Goal: Information Seeking & Learning: Learn about a topic

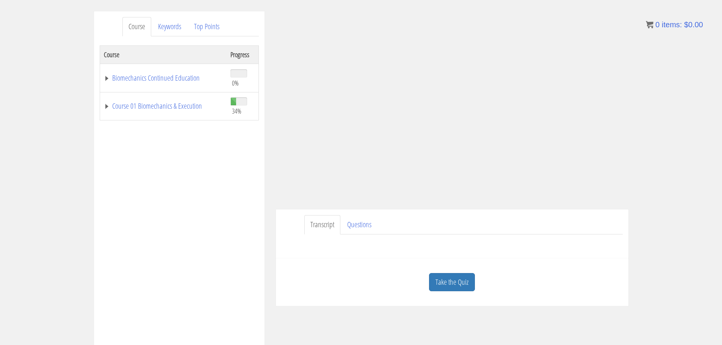
scroll to position [88, 0]
click at [442, 282] on link "Take the Quiz" at bounding box center [452, 282] width 46 height 19
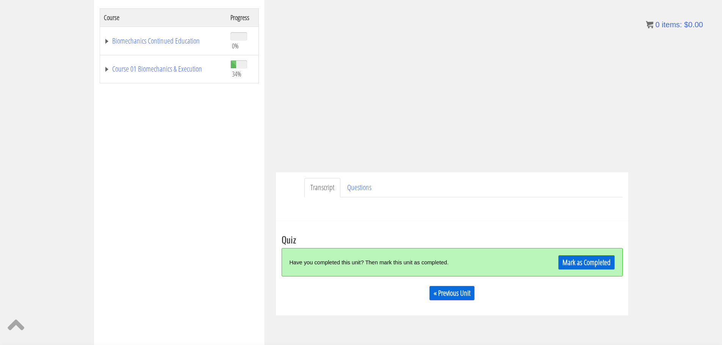
scroll to position [125, 0]
click at [591, 262] on link "Mark as Completed" at bounding box center [586, 262] width 56 height 14
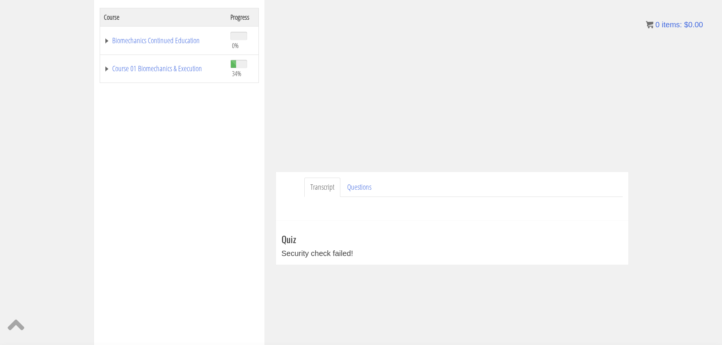
scroll to position [0, 0]
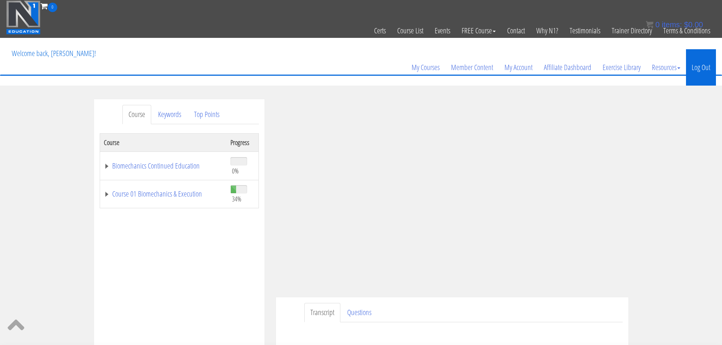
click at [695, 69] on link "Log Out" at bounding box center [701, 67] width 30 height 36
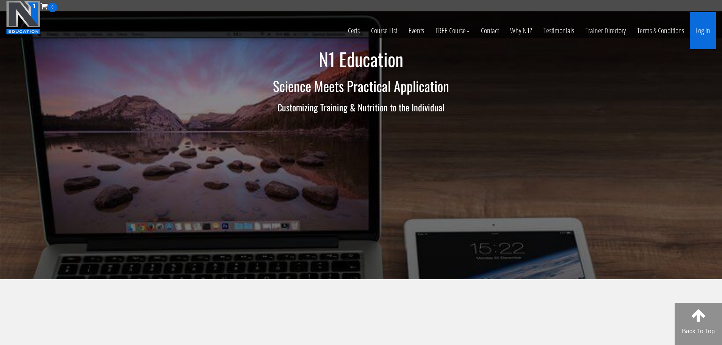
click at [702, 30] on link "Log In" at bounding box center [703, 30] width 26 height 37
click at [698, 34] on link "Log In" at bounding box center [703, 30] width 26 height 37
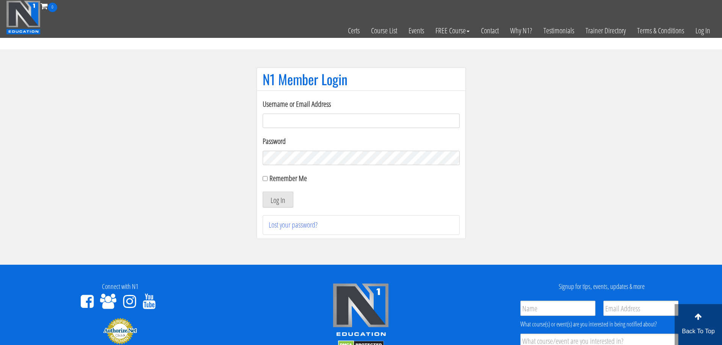
click at [414, 122] on input "Username or Email Address" at bounding box center [361, 121] width 197 height 14
type input "maarcoite@hotmail.com"
click at [263, 192] on button "Log In" at bounding box center [278, 200] width 31 height 16
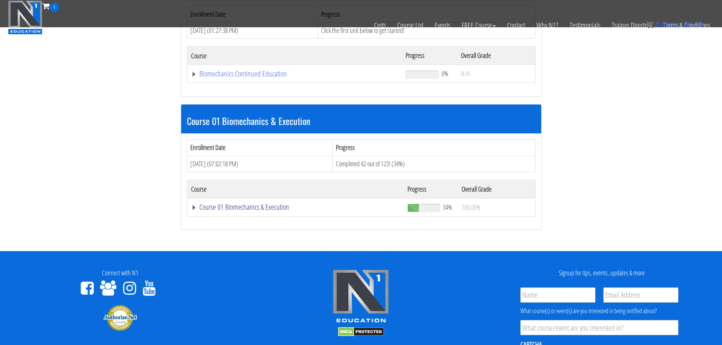
scroll to position [142, 0]
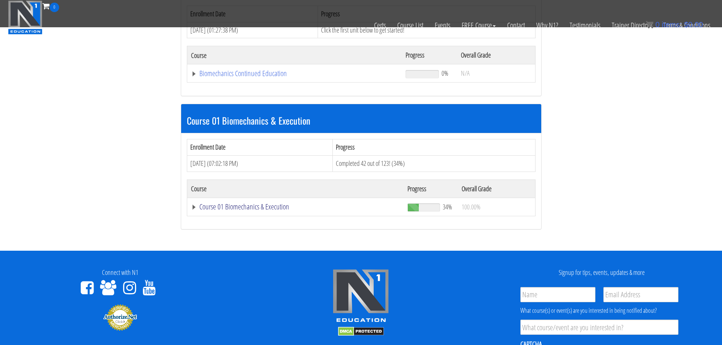
click at [240, 77] on link "Course 01 Biomechanics & Execution" at bounding box center [294, 74] width 207 height 8
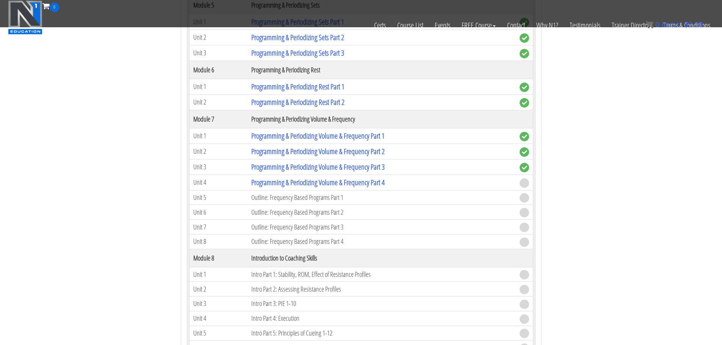
scroll to position [979, 0]
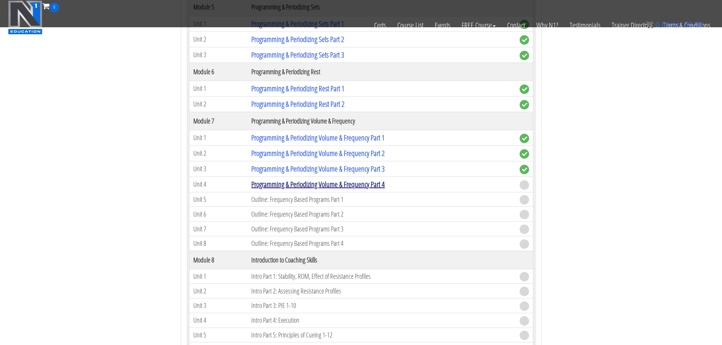
click at [374, 182] on link "Programming & Periodizing Volume & Frequency Part 4" at bounding box center [317, 184] width 133 height 10
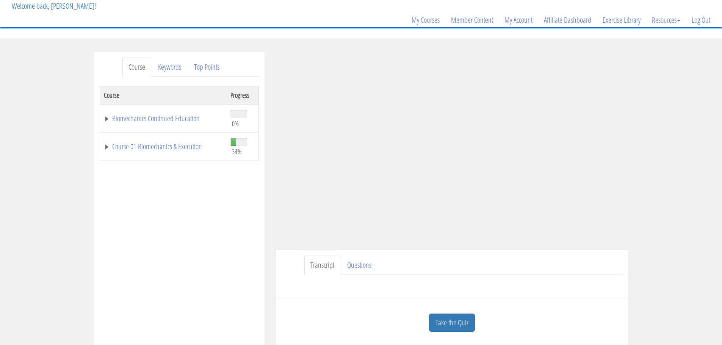
scroll to position [48, 0]
click at [467, 313] on div "Take the Quiz" at bounding box center [452, 322] width 341 height 37
click at [467, 317] on link "Take the Quiz" at bounding box center [452, 322] width 46 height 19
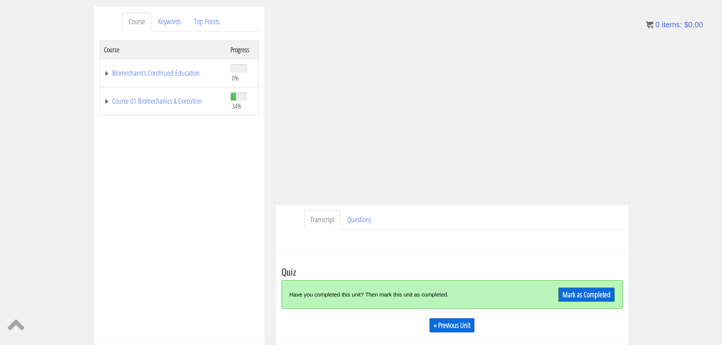
scroll to position [93, 0]
click at [579, 300] on link "Mark as Completed" at bounding box center [586, 294] width 56 height 14
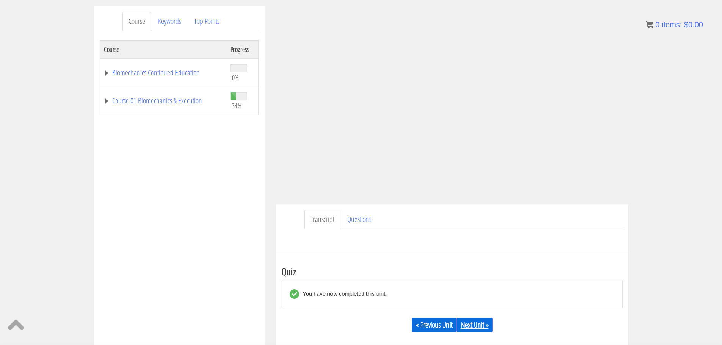
click at [474, 323] on link "Next Unit »" at bounding box center [475, 325] width 36 height 14
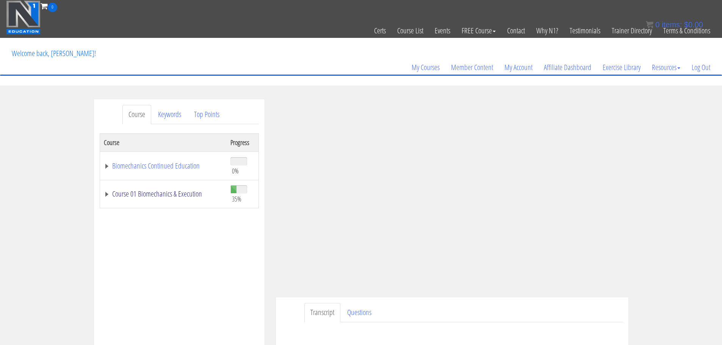
click at [125, 194] on link "Course 01 Biomechanics & Execution" at bounding box center [163, 194] width 119 height 8
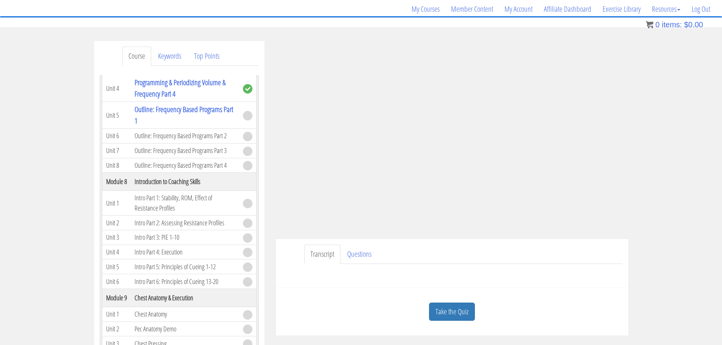
scroll to position [59, 0]
click at [457, 304] on link "Take the Quiz" at bounding box center [452, 311] width 46 height 19
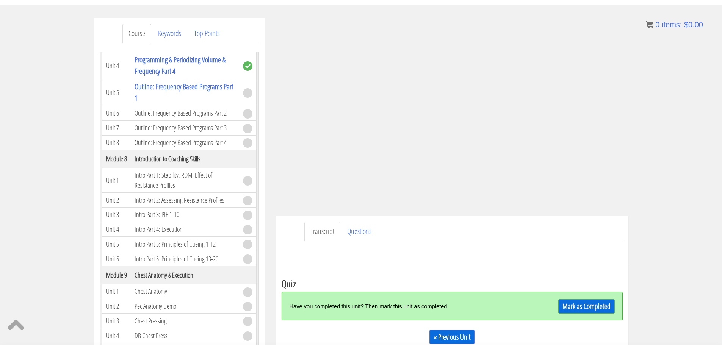
scroll to position [77, 0]
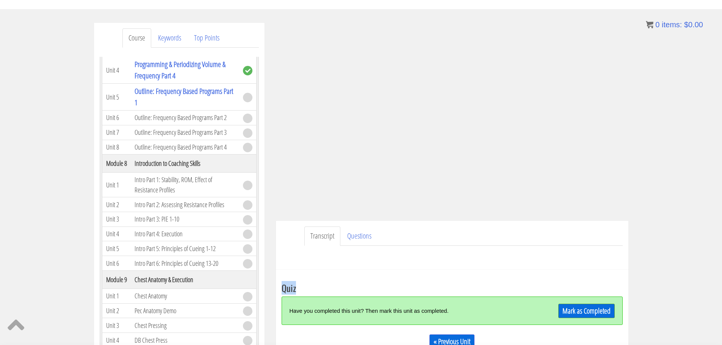
drag, startPoint x: 490, startPoint y: 287, endPoint x: 531, endPoint y: 259, distance: 49.3
click at [531, 259] on div "Marc-andre Arcoite maarcoite@hotmail.com 2025-08-22 206.41.89.115 Transcript Qu…" at bounding box center [452, 194] width 364 height 342
click at [577, 311] on link "Mark as Completed" at bounding box center [586, 311] width 56 height 14
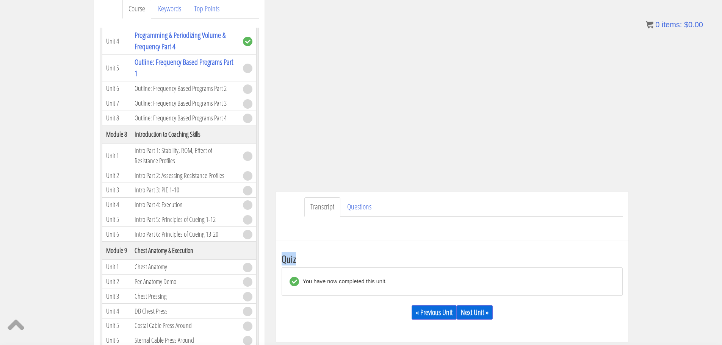
scroll to position [106, 0]
click at [484, 310] on link "Next Unit »" at bounding box center [475, 312] width 36 height 14
